Goal: Book appointment/travel/reservation

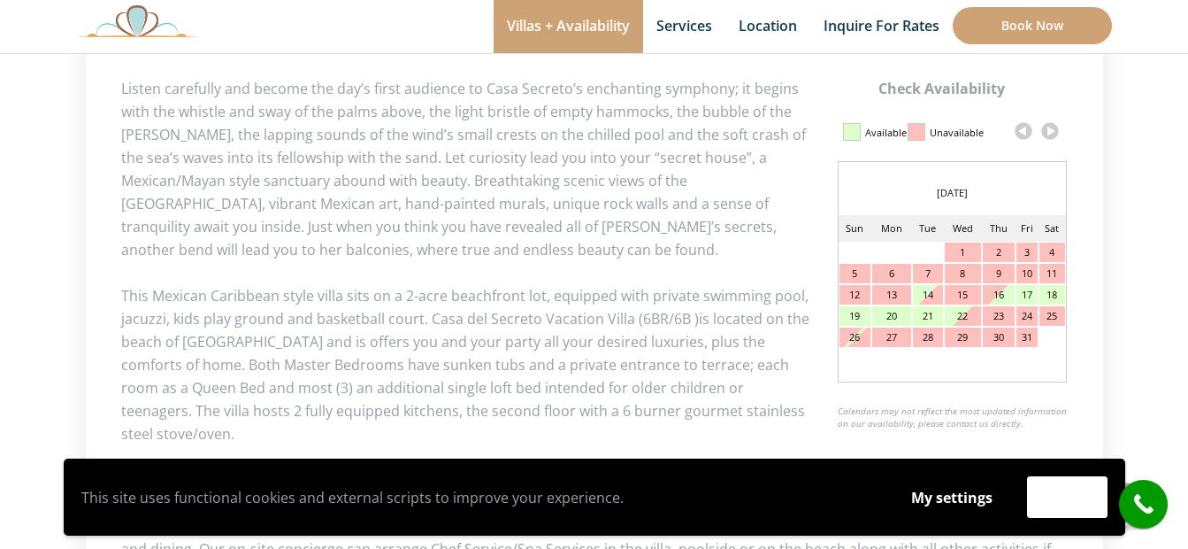
scroll to position [796, 0]
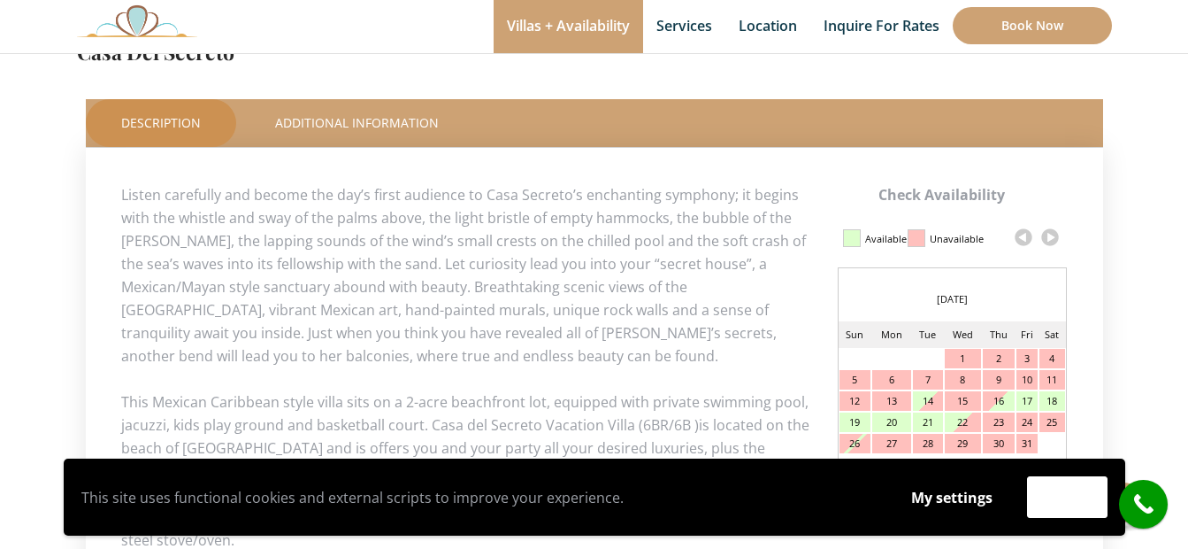
click at [1053, 236] on link at bounding box center [1050, 237] width 27 height 27
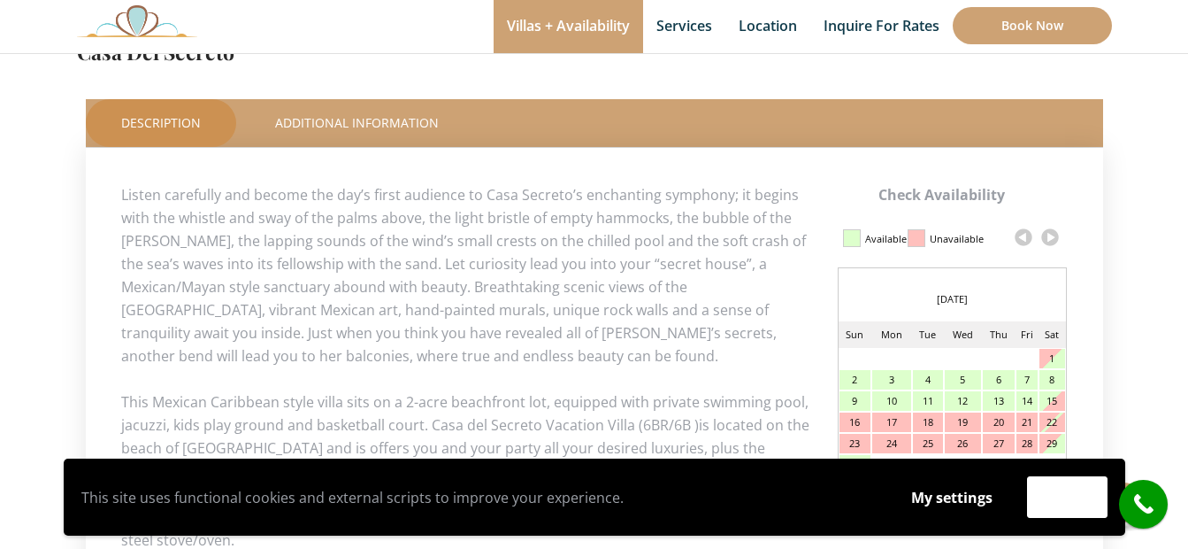
click at [1053, 236] on link at bounding box center [1050, 237] width 27 height 27
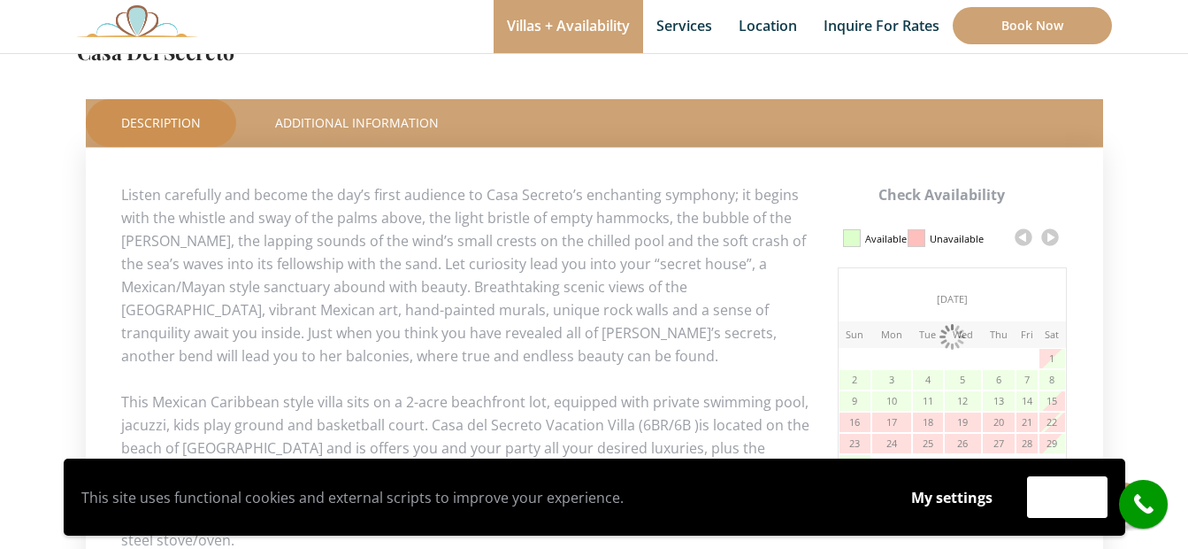
click at [1053, 236] on link at bounding box center [1050, 237] width 27 height 27
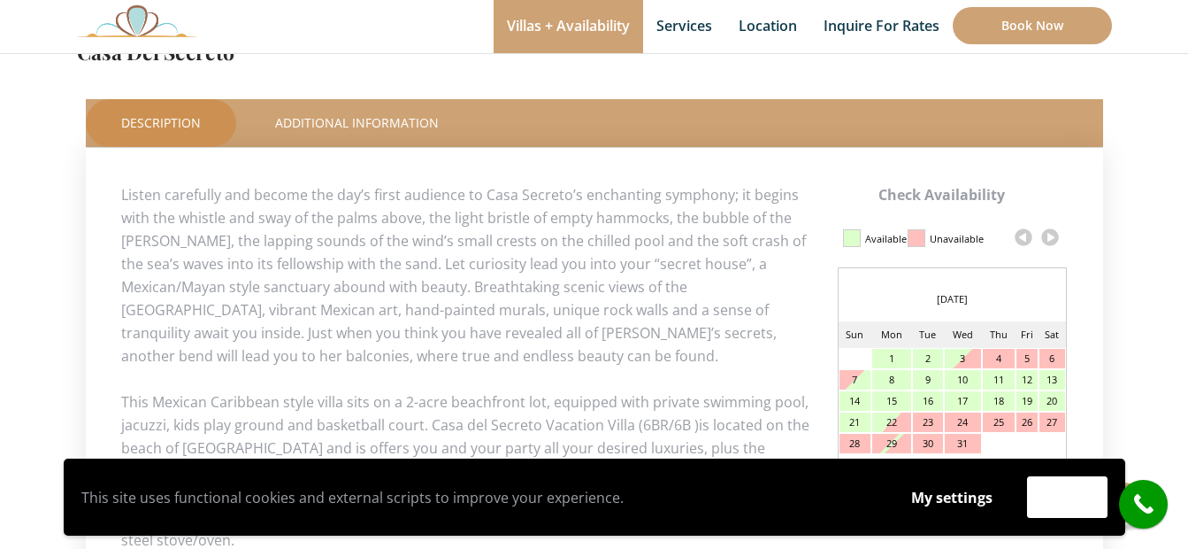
click at [1053, 236] on link at bounding box center [1050, 237] width 27 height 27
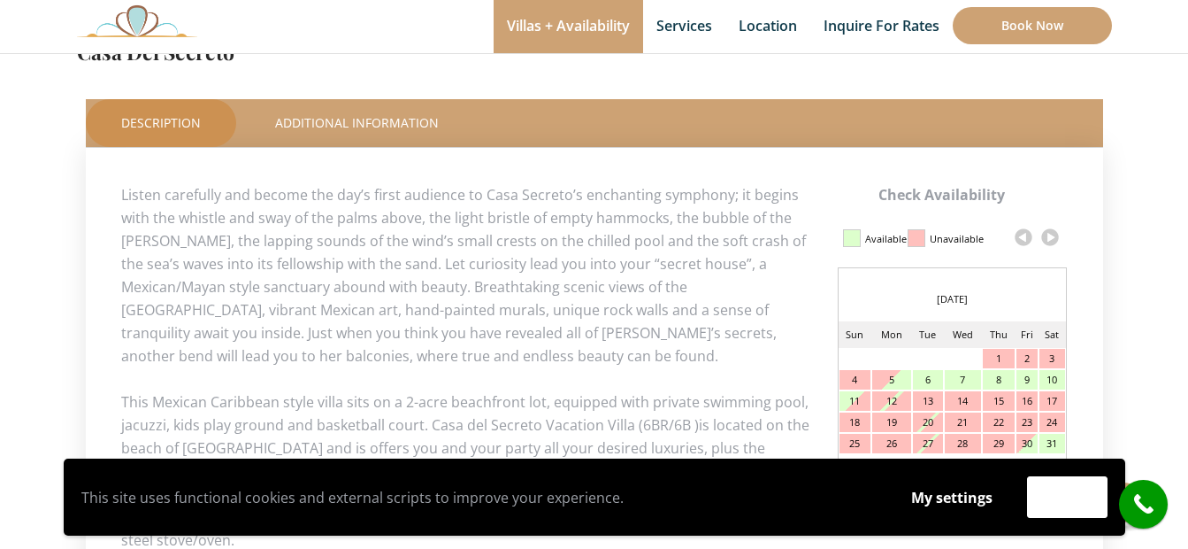
click at [1053, 236] on link at bounding box center [1050, 237] width 27 height 27
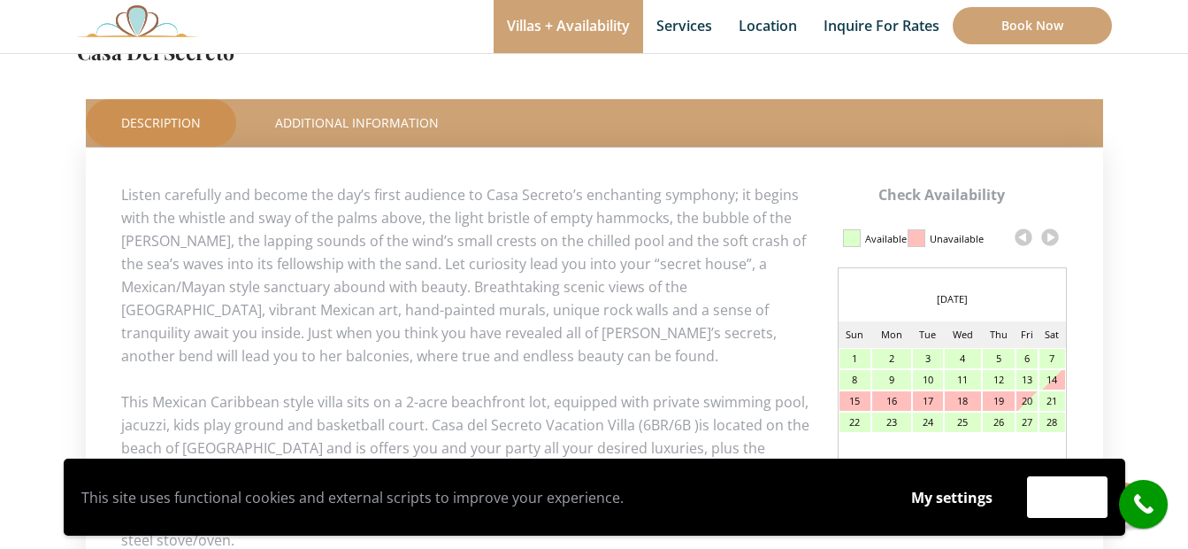
click at [1053, 236] on link at bounding box center [1050, 237] width 27 height 27
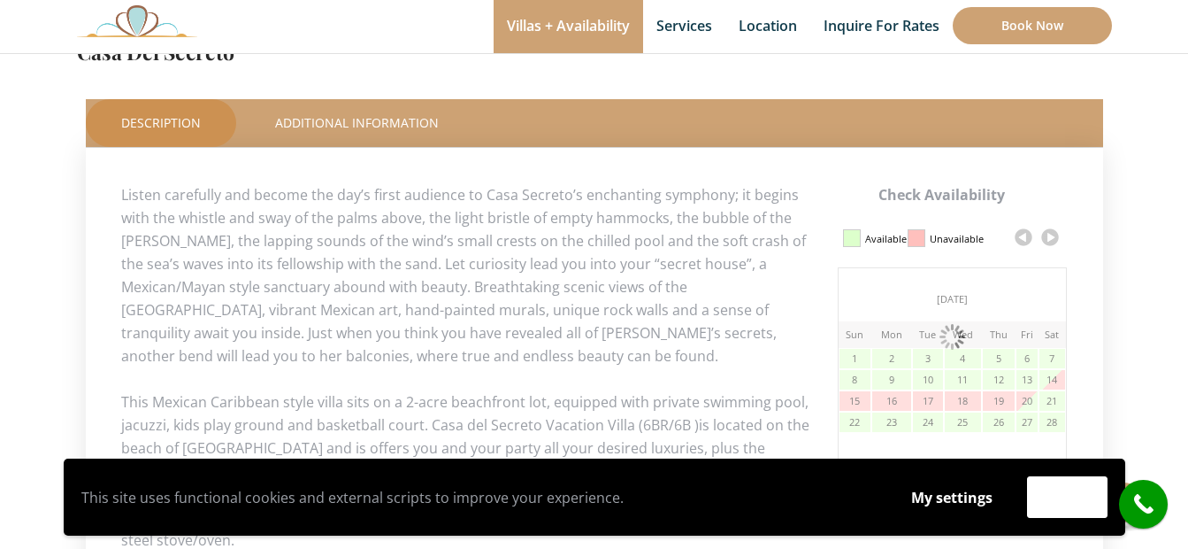
click at [1053, 236] on link at bounding box center [1050, 237] width 27 height 27
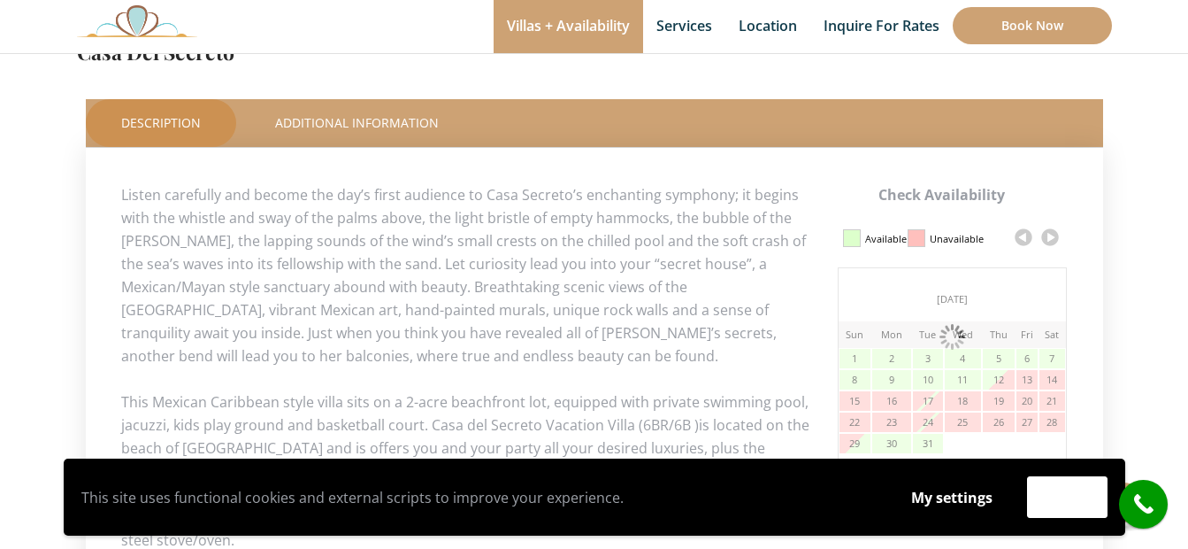
click at [1053, 236] on link at bounding box center [1050, 237] width 27 height 27
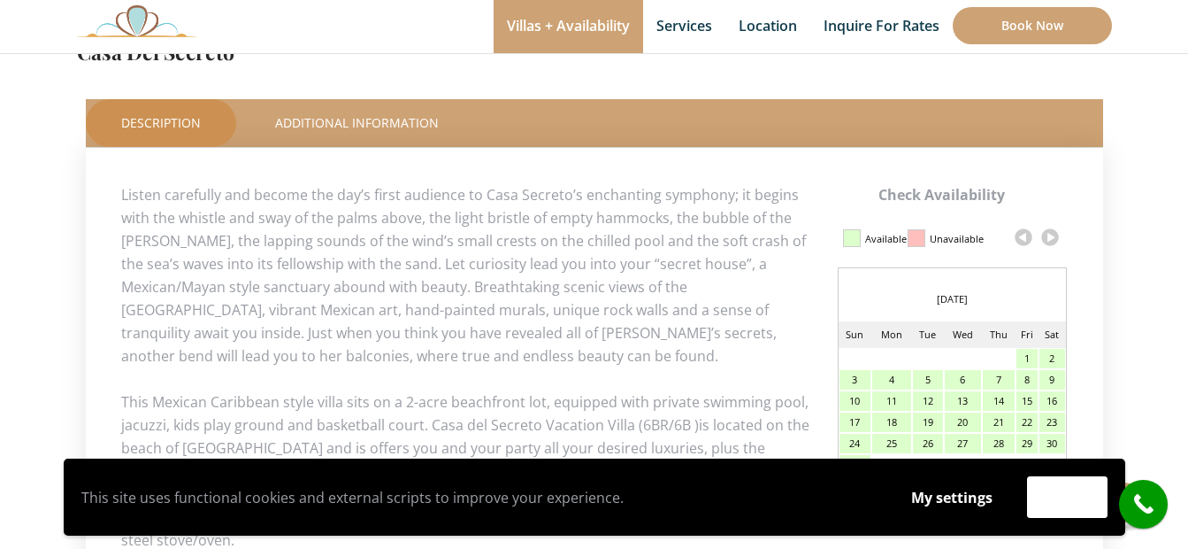
click at [1053, 236] on link at bounding box center [1050, 237] width 27 height 27
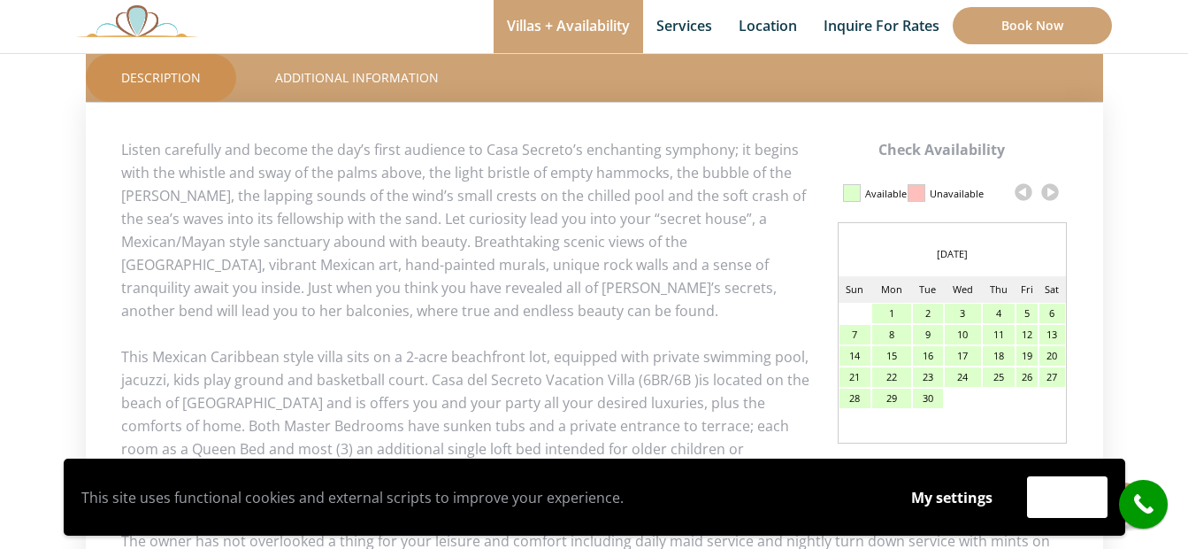
scroll to position [885, 0]
